Goal: Task Accomplishment & Management: Use online tool/utility

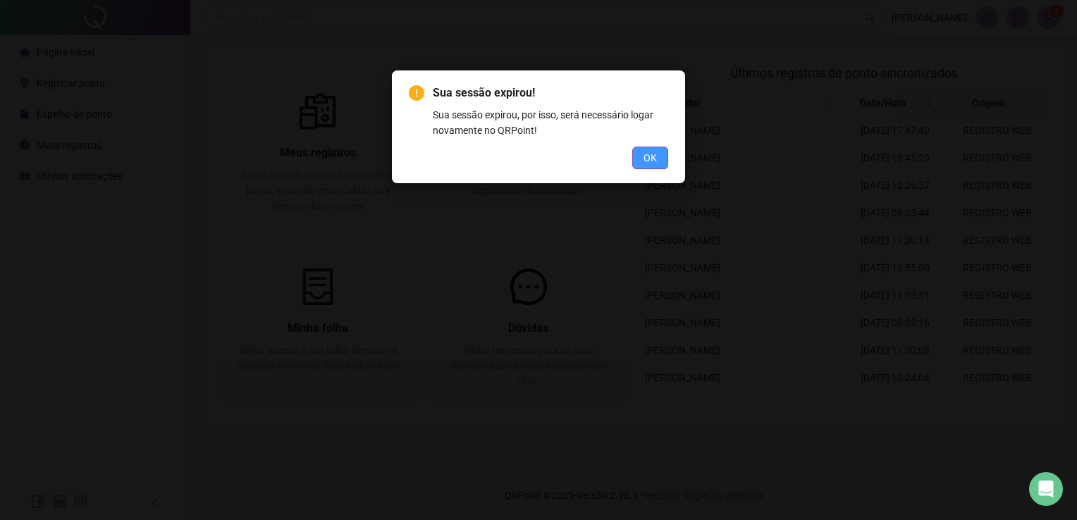
click at [644, 161] on span "OK" at bounding box center [650, 158] width 13 height 16
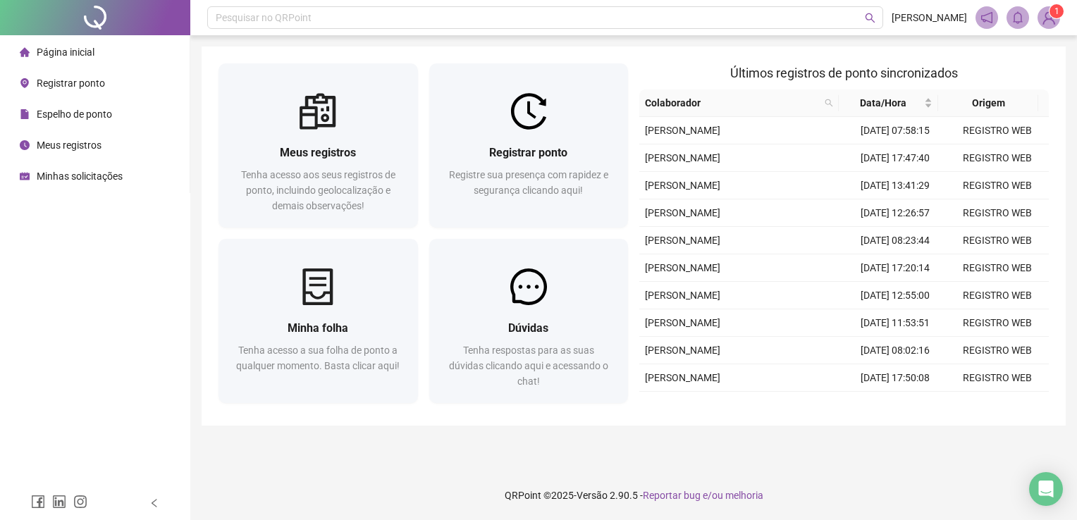
click at [539, 212] on div "Registre sua presença com rapidez e segurança clicando aqui!" at bounding box center [529, 190] width 166 height 47
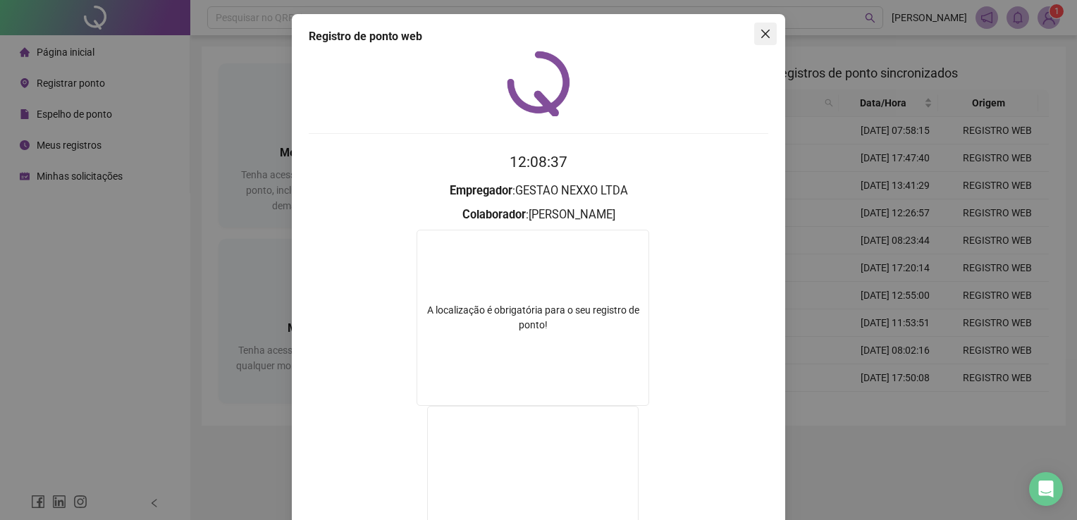
click at [760, 37] on icon "close" at bounding box center [765, 33] width 11 height 11
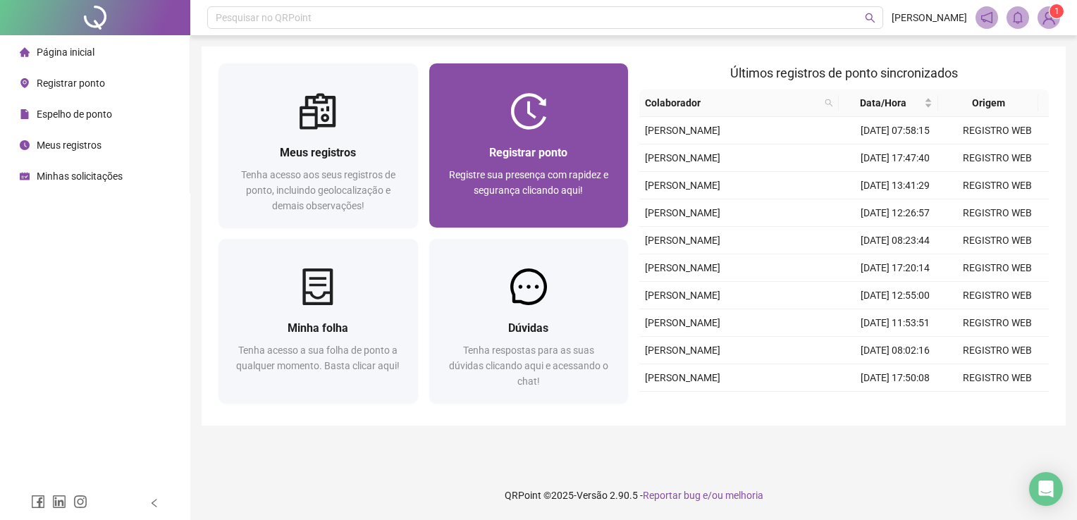
click at [592, 157] on div "Registrar ponto" at bounding box center [529, 153] width 166 height 18
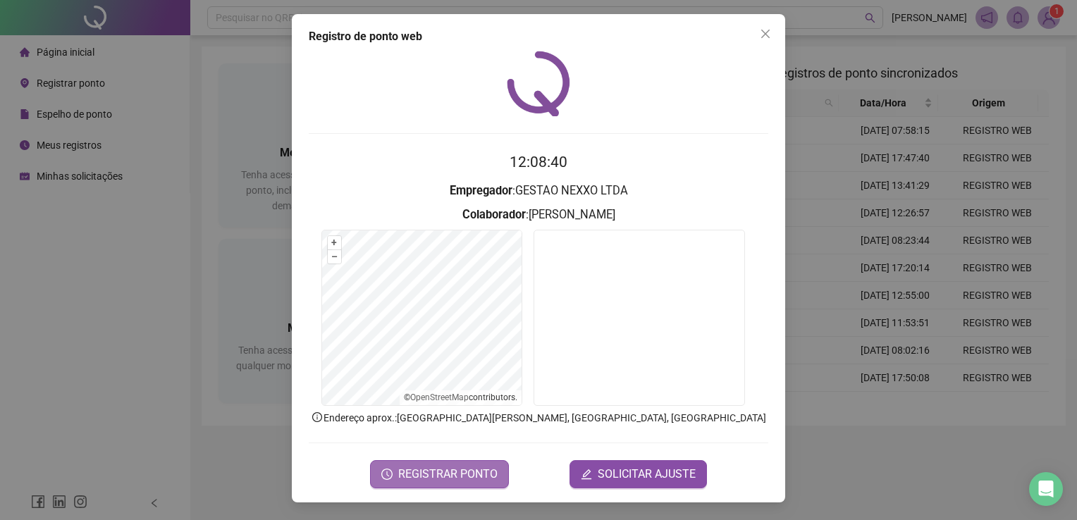
click at [479, 476] on span "REGISTRAR PONTO" at bounding box center [447, 474] width 99 height 17
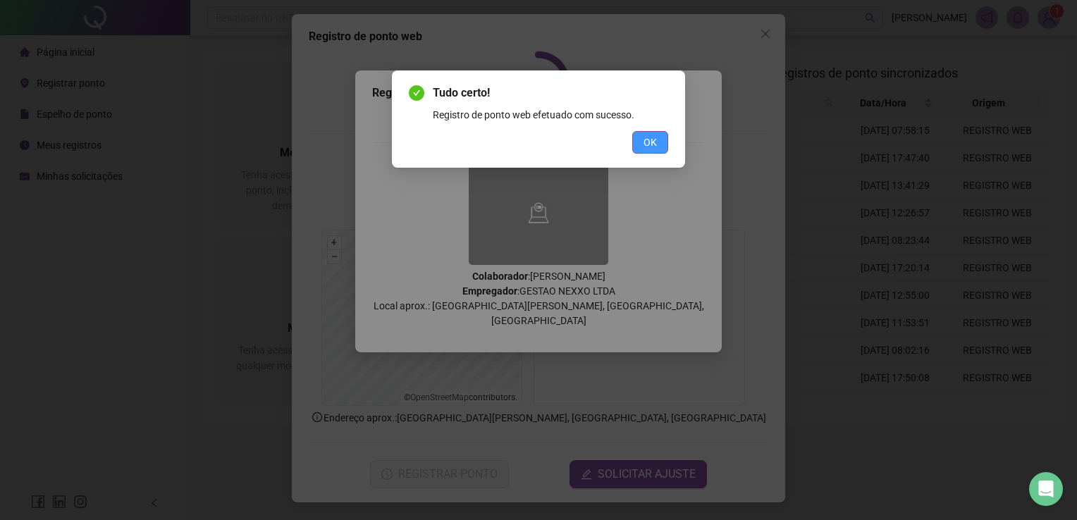
click at [649, 142] on span "OK" at bounding box center [650, 143] width 13 height 16
